Goal: Task Accomplishment & Management: Manage account settings

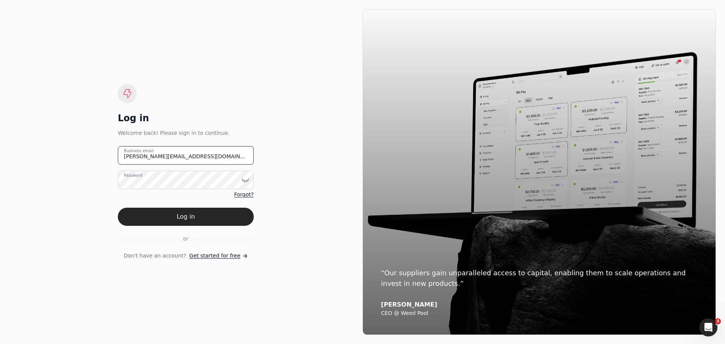
click at [197, 161] on email "[PERSON_NAME][EMAIL_ADDRESS][DOMAIN_NAME]" at bounding box center [186, 155] width 136 height 19
drag, startPoint x: 197, startPoint y: 161, endPoint x: 100, endPoint y: 162, distance: 97.1
click at [100, 161] on div "Log in Welcome back! Please sign in to continue. [PERSON_NAME][EMAIL_ADDRESS][D…" at bounding box center [186, 172] width 354 height 326
type email "[EMAIL_ADDRESS][DOMAIN_NAME]"
click at [247, 180] on icon at bounding box center [246, 180] width 8 height 8
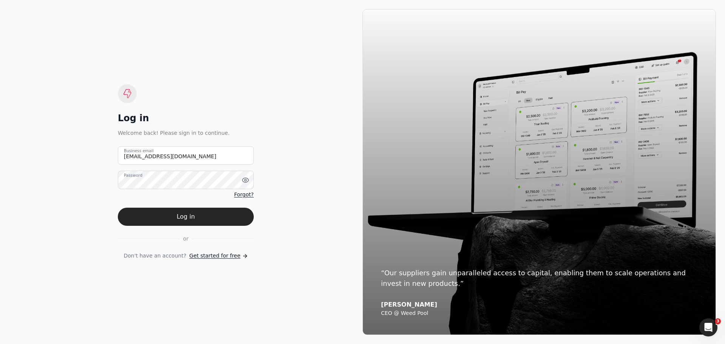
click at [305, 188] on div "Log in Welcome back! Please sign in to continue. [EMAIL_ADDRESS][DOMAIN_NAME] B…" at bounding box center [186, 172] width 354 height 326
click at [186, 220] on button "Log in" at bounding box center [186, 217] width 136 height 18
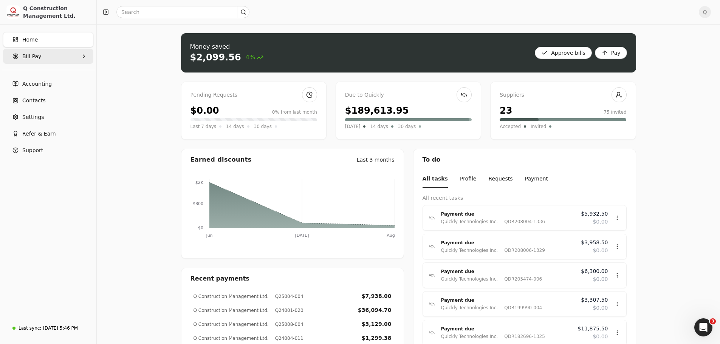
click at [77, 57] on Pay "Bill Pay" at bounding box center [48, 56] width 90 height 15
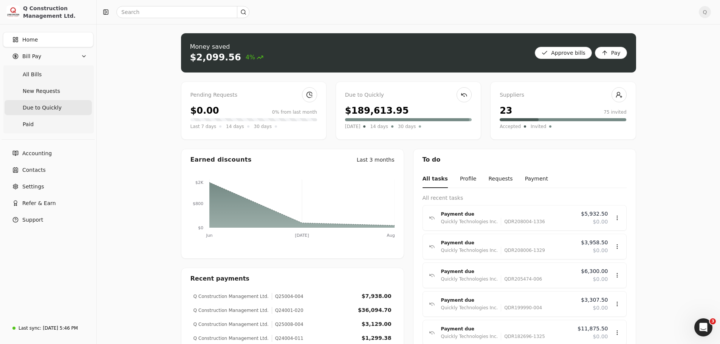
click at [49, 109] on span "Due to Quickly" at bounding box center [42, 108] width 39 height 8
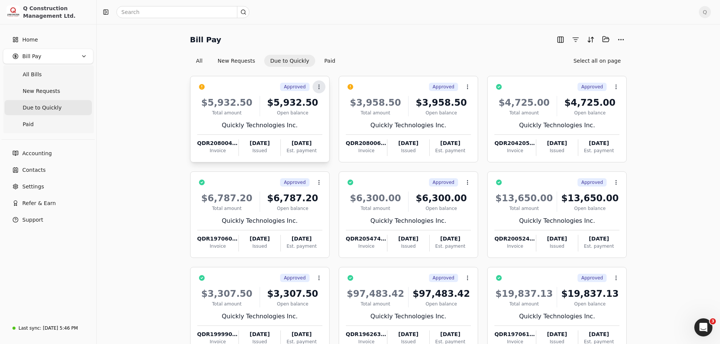
click at [317, 87] on icon at bounding box center [319, 87] width 6 height 6
click at [328, 138] on span "Push vendor swap" at bounding box center [348, 137] width 48 height 8
click at [467, 87] on icon at bounding box center [467, 87] width 6 height 6
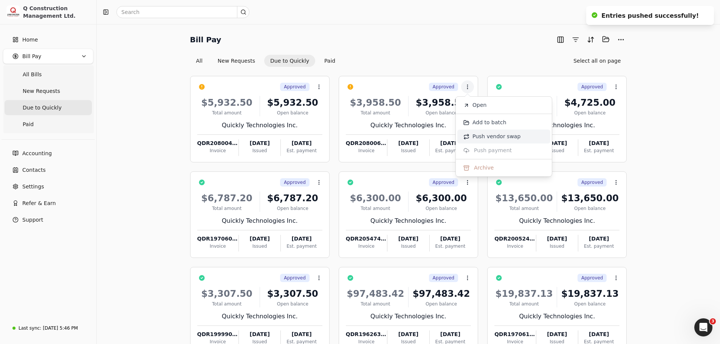
click at [481, 137] on span "Push vendor swap" at bounding box center [496, 137] width 48 height 8
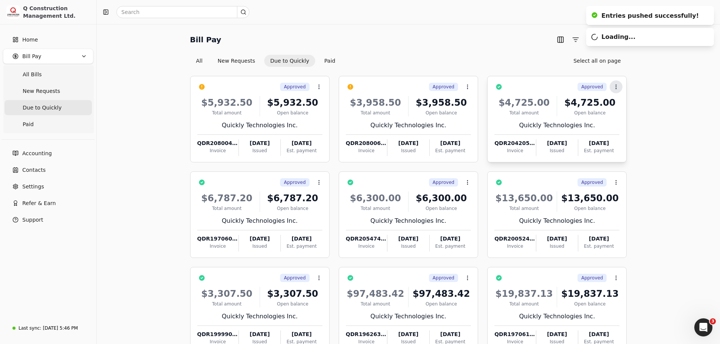
click at [616, 89] on icon at bounding box center [616, 87] width 6 height 6
click at [711, 11] on span "Q" at bounding box center [705, 12] width 12 height 12
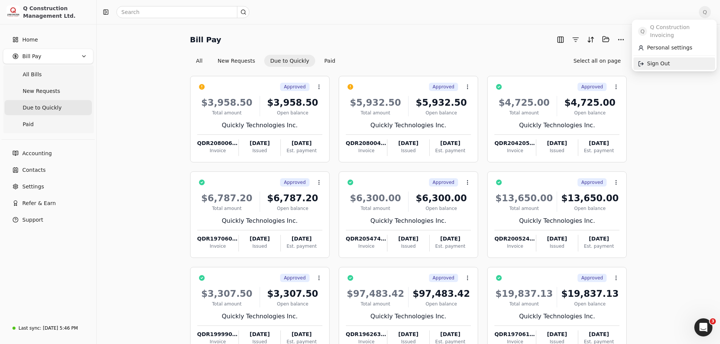
click at [660, 60] on span "Sign Out" at bounding box center [658, 64] width 23 height 8
